Goal: Information Seeking & Learning: Learn about a topic

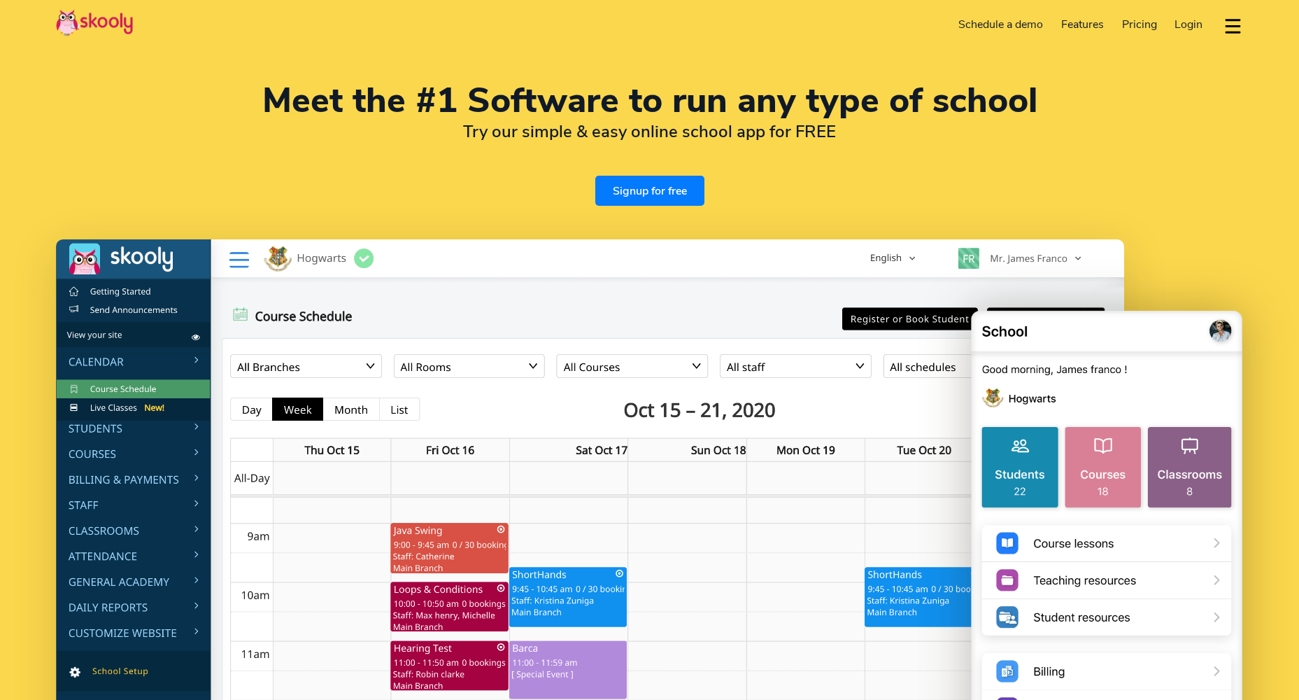
select select "en"
select select "1"
select select "[GEOGRAPHIC_DATA]"
select select "America/New_York"
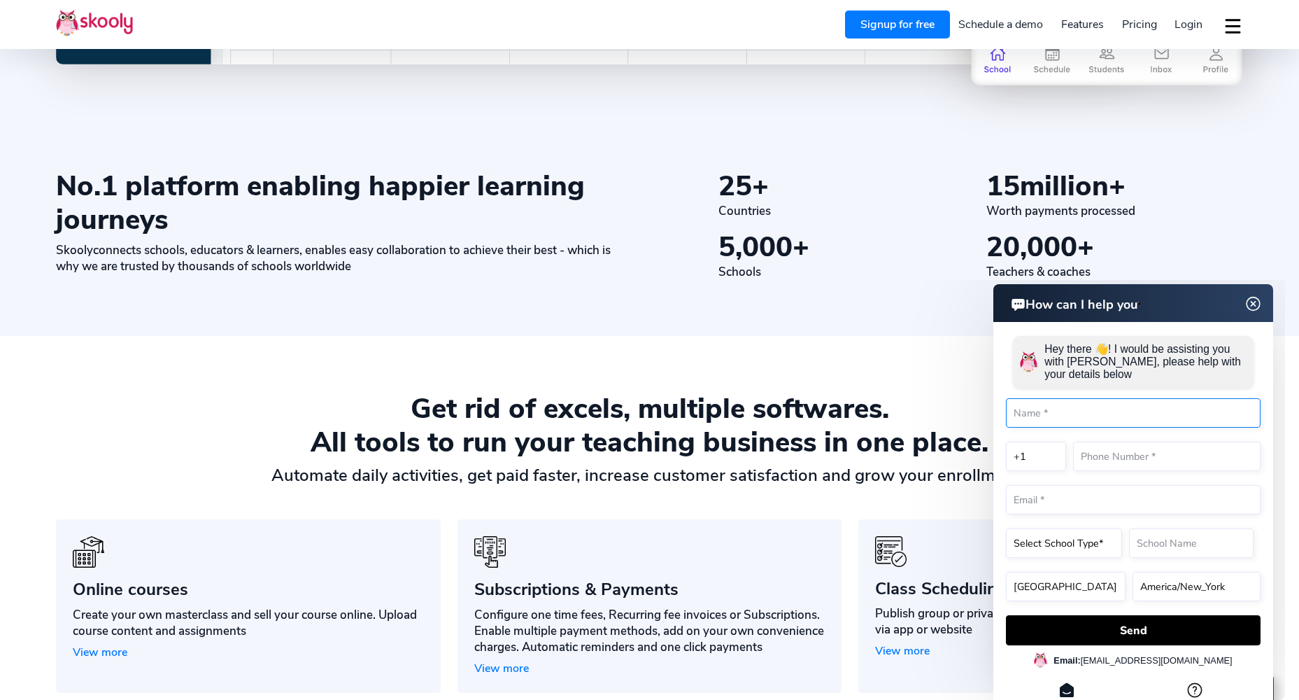
scroll to position [840, 0]
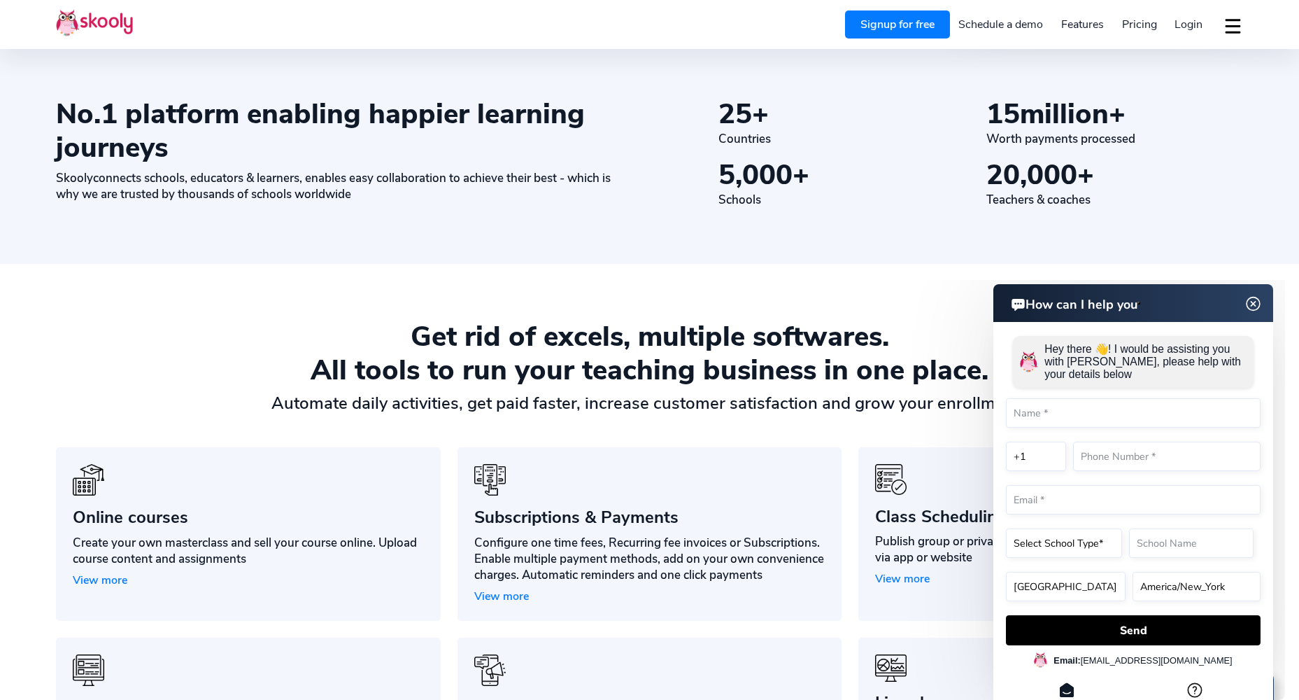
click at [1254, 310] on img at bounding box center [1253, 303] width 27 height 17
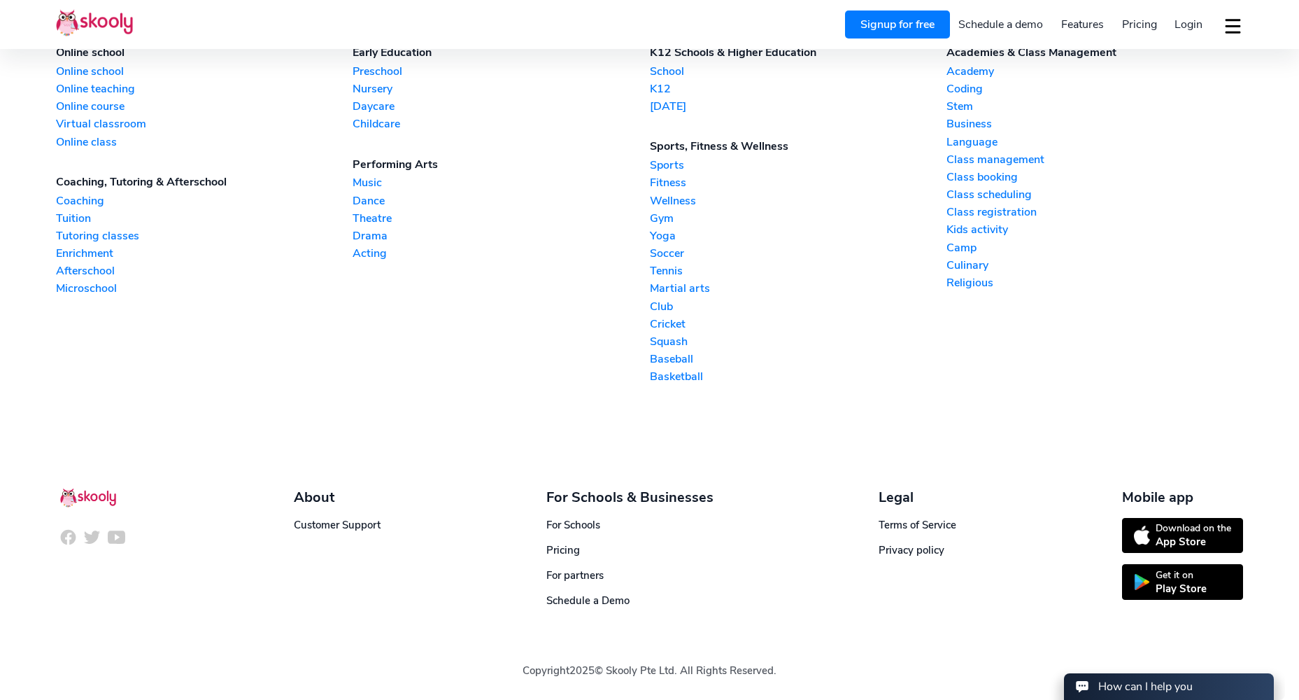
scroll to position [0, 0]
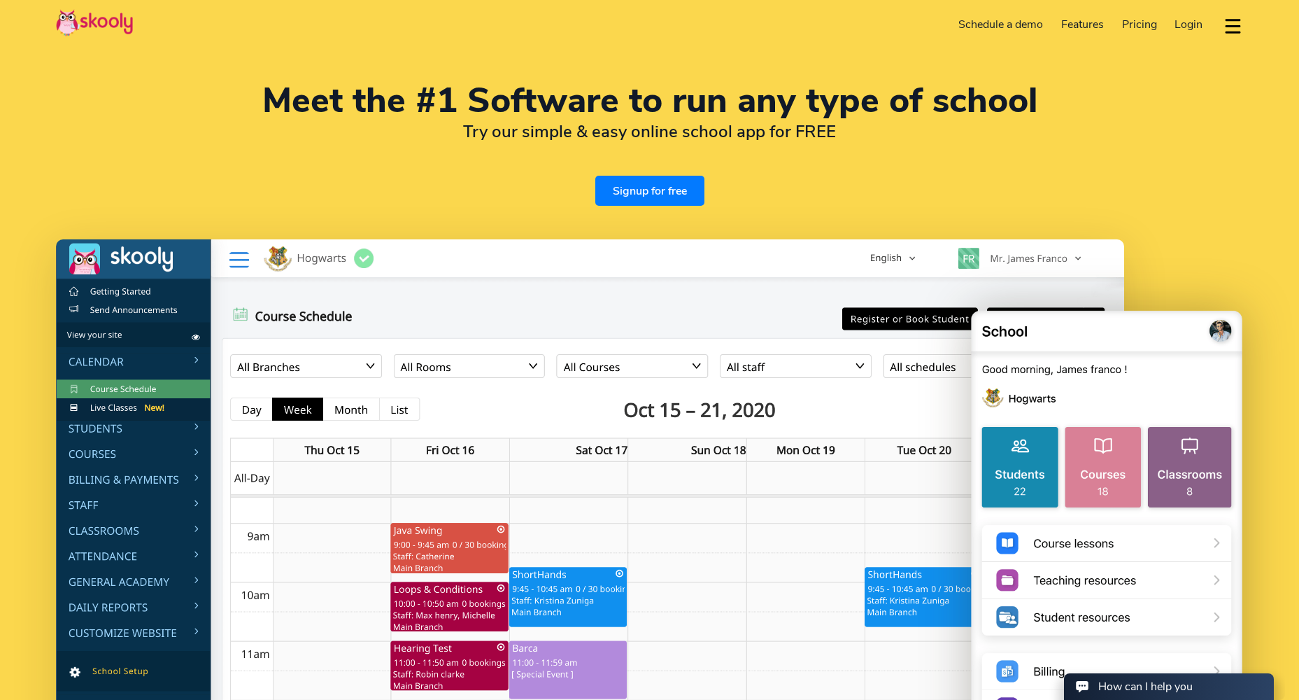
click at [1131, 21] on span "Pricing" at bounding box center [1139, 24] width 35 height 15
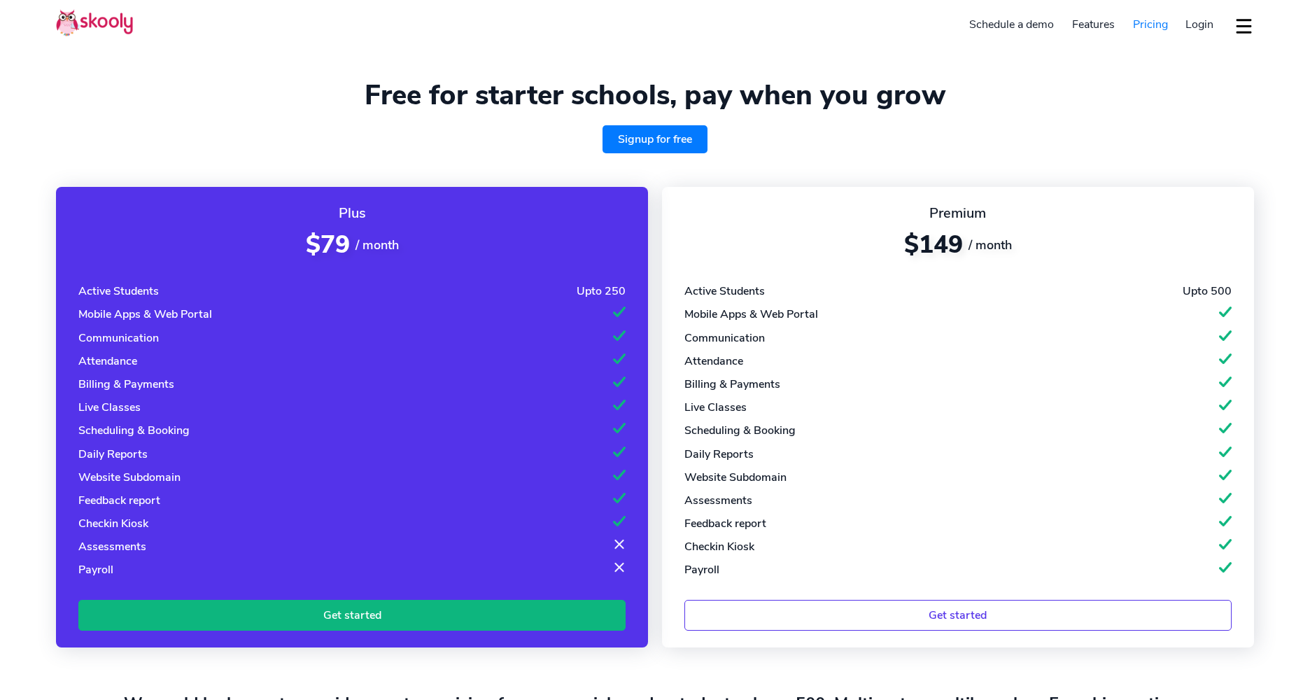
select select "en"
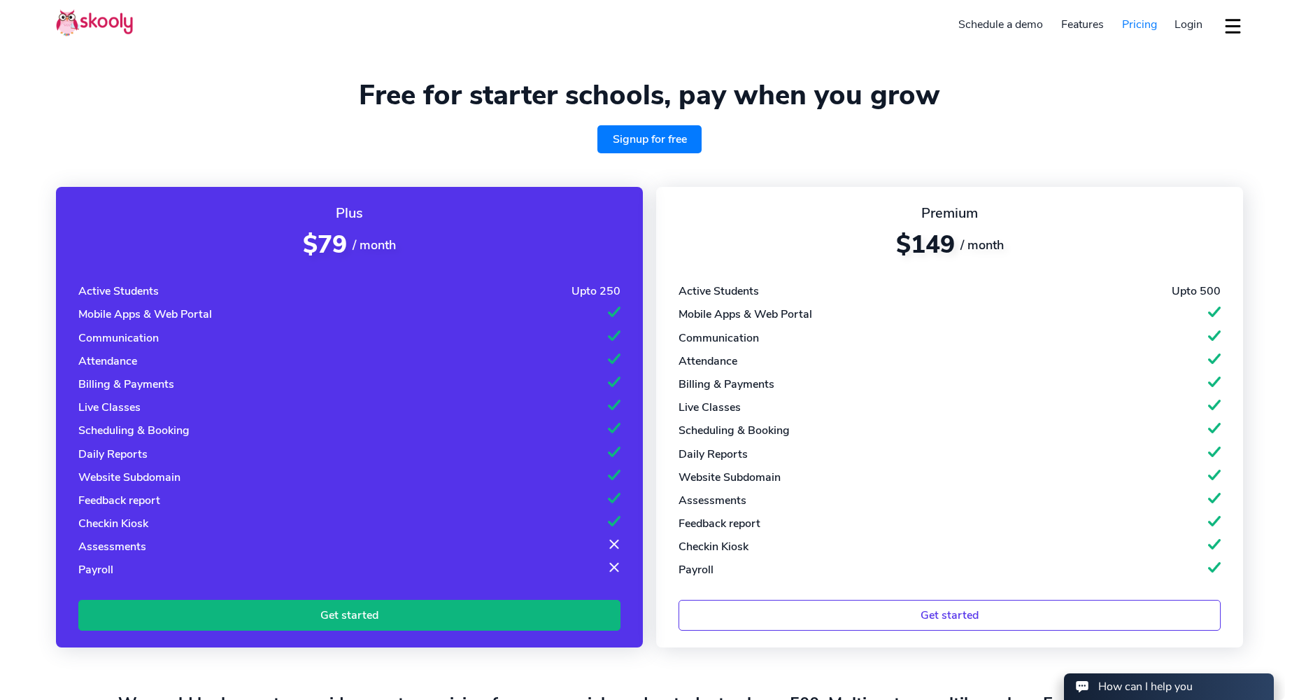
select select "1"
select select "[GEOGRAPHIC_DATA]"
select select "America/New_York"
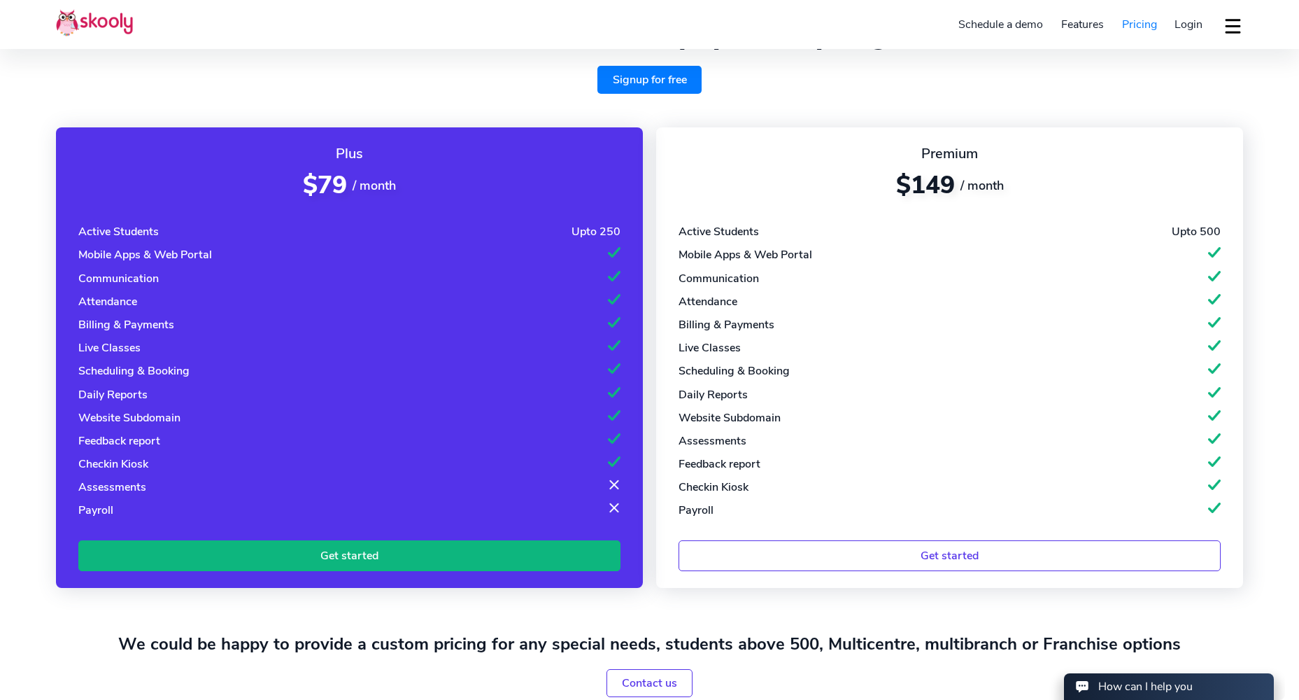
scroll to position [45, 0]
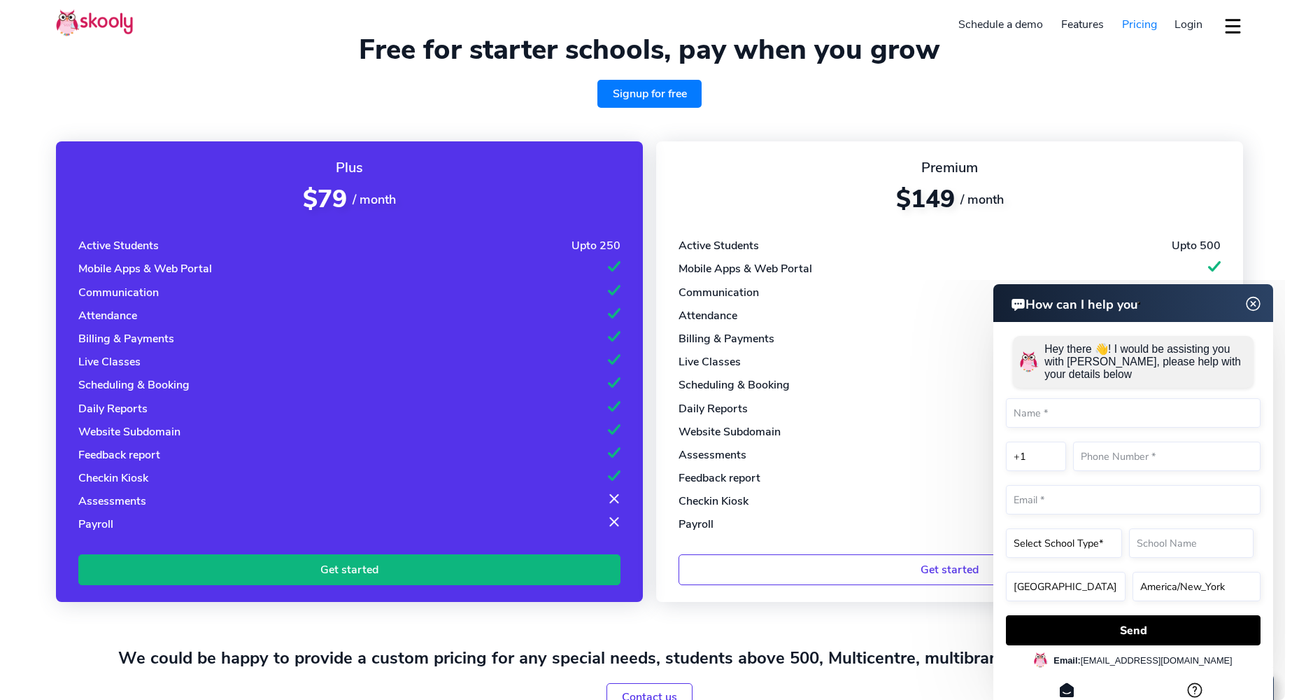
click at [1252, 306] on img at bounding box center [1253, 303] width 27 height 17
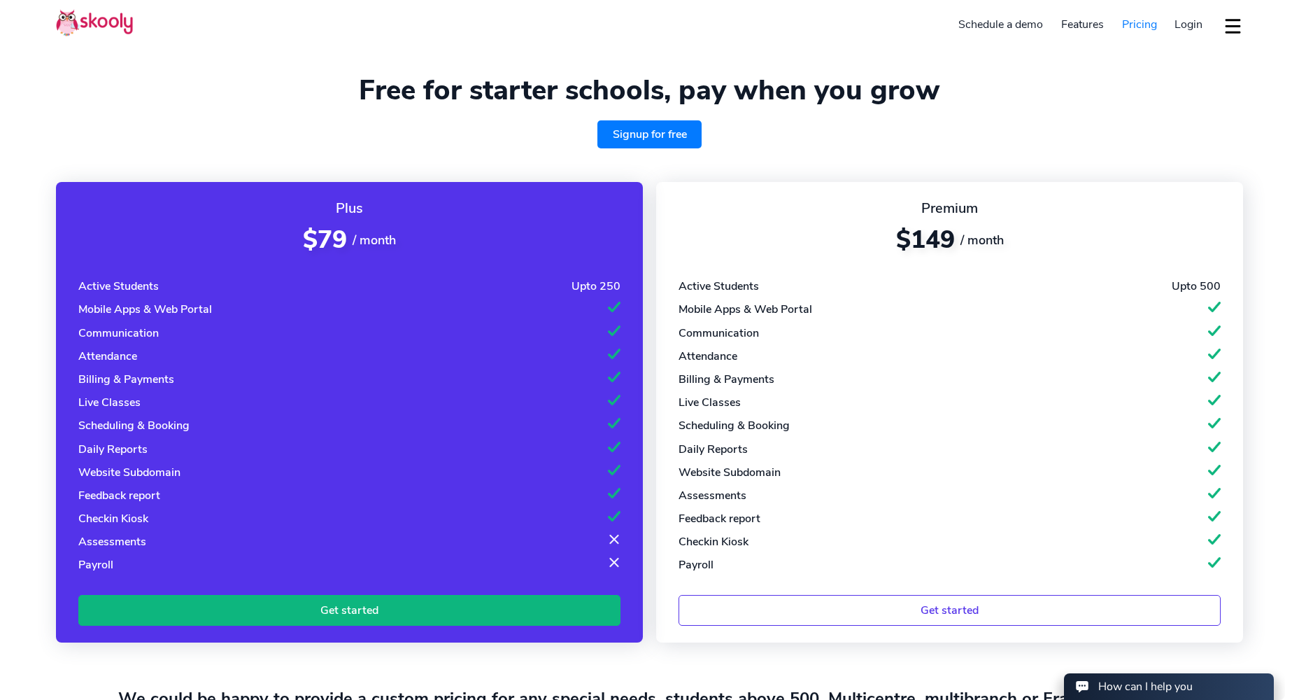
scroll to position [0, 0]
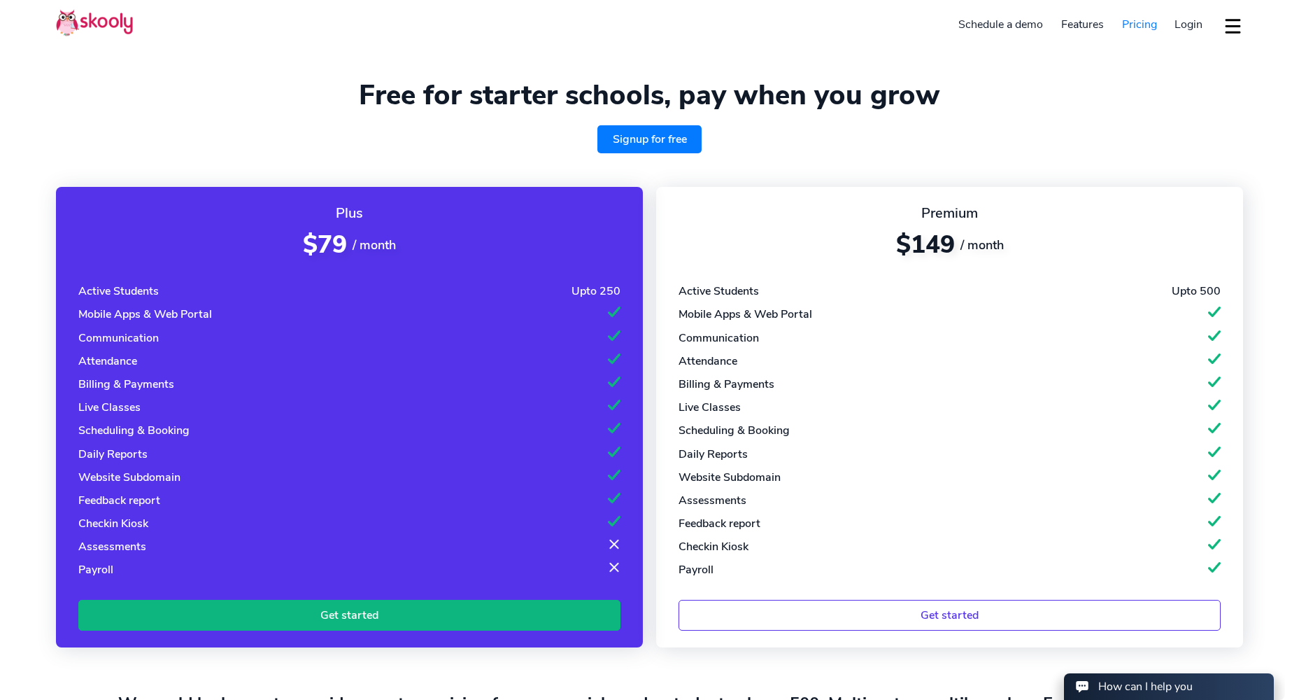
click at [1220, 20] on div "Download app Contact support English" at bounding box center [1227, 24] width 31 height 23
click at [1230, 28] on button "dropdown menu" at bounding box center [1233, 26] width 20 height 32
click at [676, 75] on section "Free for starter schools, pay when you grow Signup for free Plus $79 / month Ac…" at bounding box center [649, 406] width 1299 height 812
